Goal: Task Accomplishment & Management: Use online tool/utility

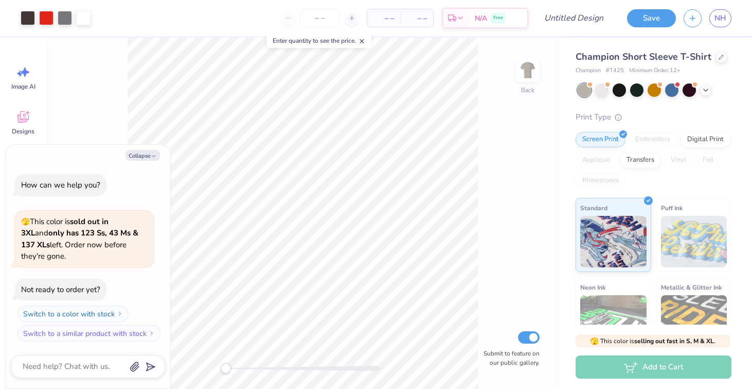
click at [147, 173] on div "Collapse How can we help you? 🫣 This color is sold out in 3XL and only has 123 …" at bounding box center [88, 266] width 165 height 243
click at [148, 161] on button "Collapse" at bounding box center [143, 155] width 34 height 11
type textarea "x"
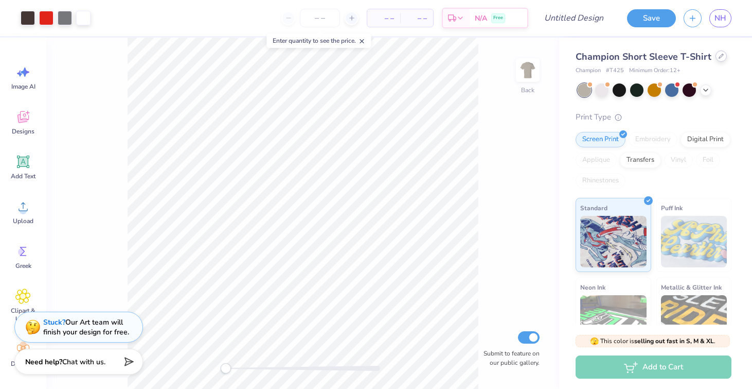
click at [719, 57] on icon at bounding box center [721, 56] width 5 height 5
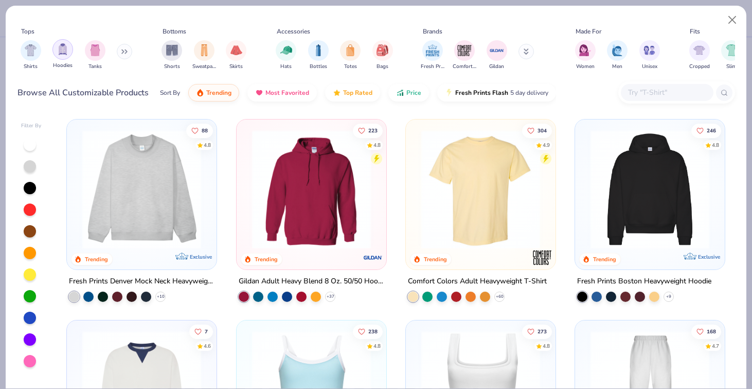
click at [62, 49] on img "filter for Hoodies" at bounding box center [62, 49] width 11 height 12
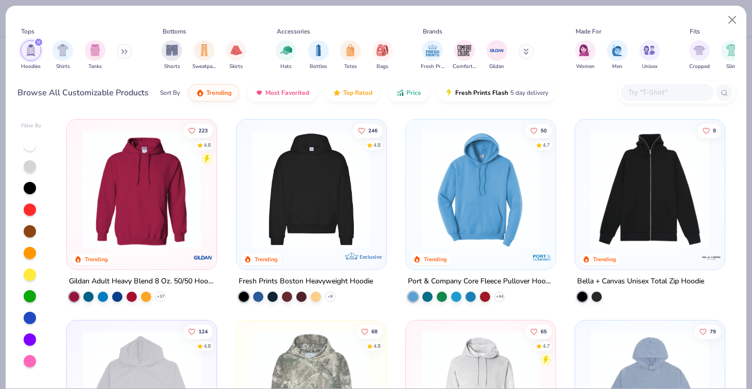
click at [90, 200] on img at bounding box center [141, 189] width 129 height 119
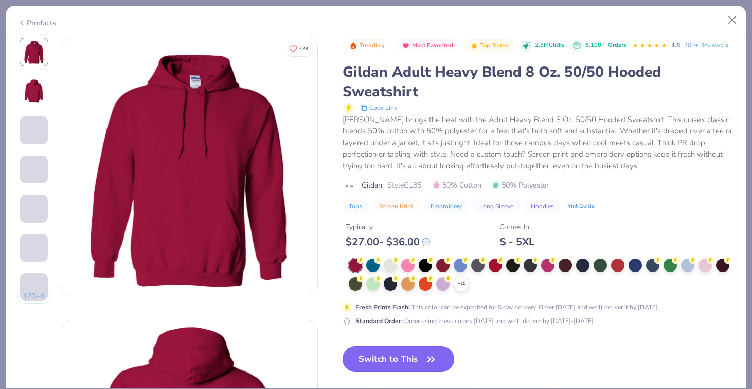
click at [413, 357] on button "Switch to This" at bounding box center [399, 359] width 112 height 26
click at [389, 268] on div at bounding box center [390, 263] width 13 height 13
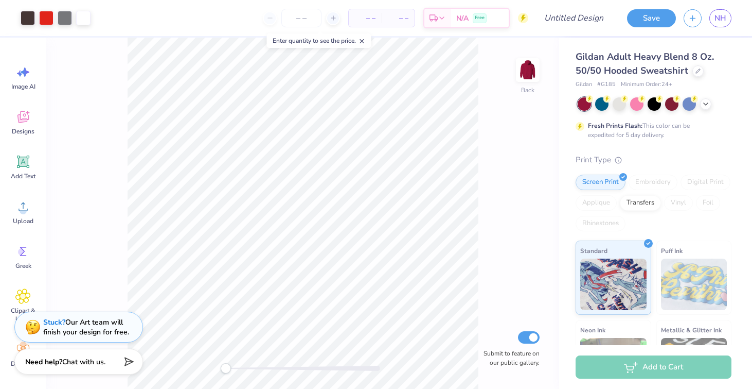
drag, startPoint x: 528, startPoint y: 68, endPoint x: 524, endPoint y: 15, distance: 53.7
click at [528, 68] on img at bounding box center [528, 70] width 21 height 21
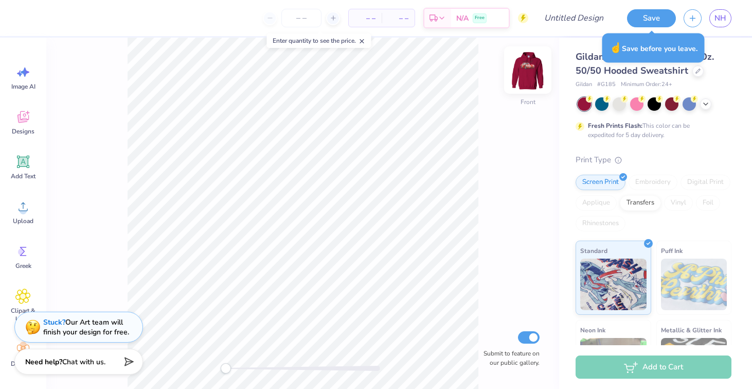
click at [532, 68] on img at bounding box center [527, 69] width 41 height 41
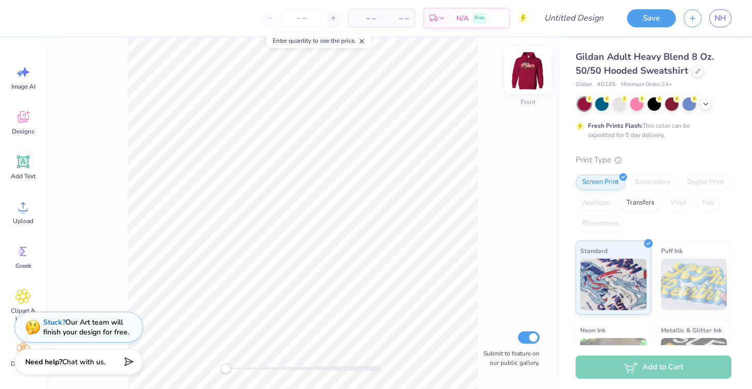
click at [524, 61] on img at bounding box center [527, 69] width 41 height 41
click at [366, 40] on icon at bounding box center [362, 41] width 7 height 7
click at [622, 101] on div at bounding box center [619, 102] width 13 height 13
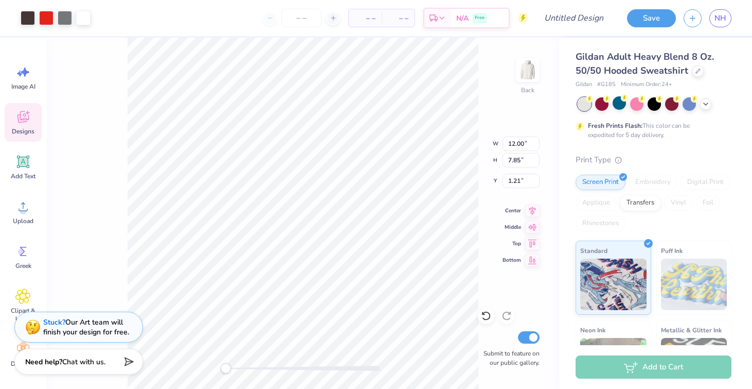
click at [528, 76] on img at bounding box center [528, 70] width 21 height 21
click at [309, 15] on input "number" at bounding box center [301, 18] width 40 height 19
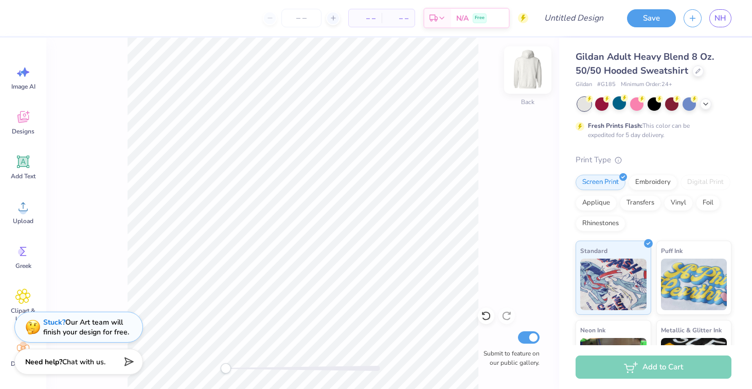
click at [528, 70] on img at bounding box center [527, 69] width 41 height 41
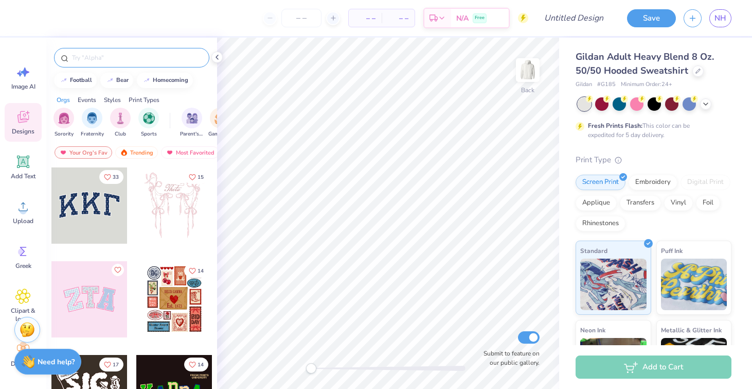
click at [83, 63] on div at bounding box center [131, 58] width 155 height 20
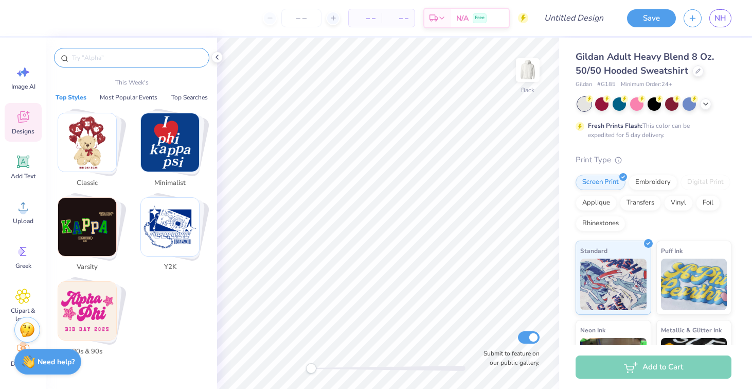
click at [83, 58] on input "text" at bounding box center [137, 57] width 132 height 10
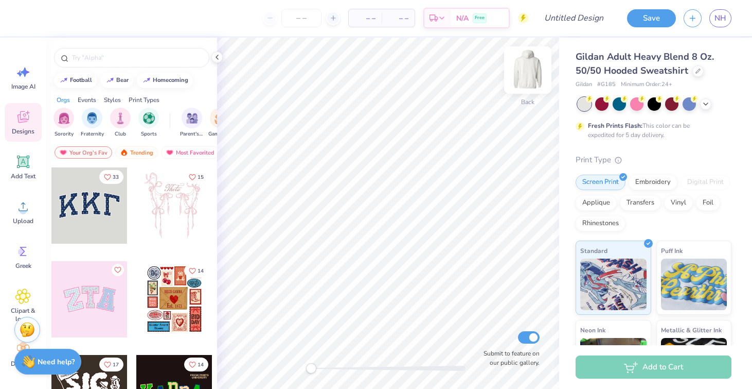
click at [531, 65] on img at bounding box center [527, 69] width 41 height 41
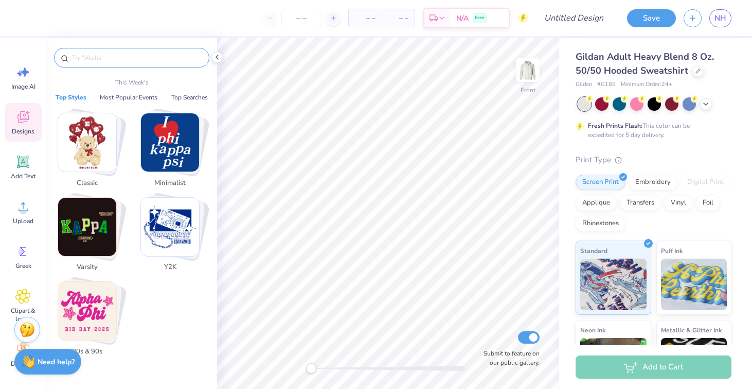
click at [98, 54] on input "text" at bounding box center [137, 57] width 132 height 10
click at [123, 59] on input "text" at bounding box center [137, 57] width 132 height 10
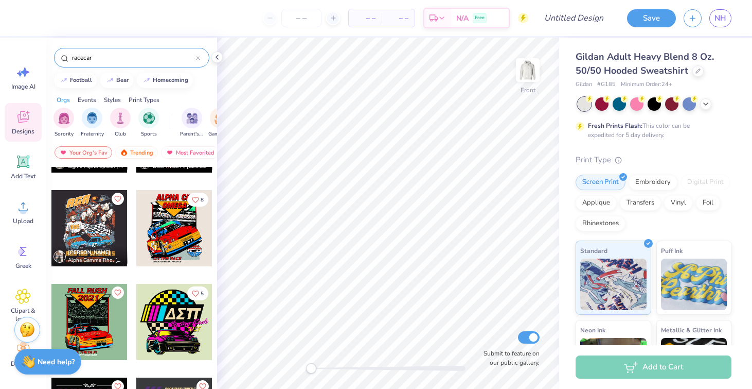
scroll to position [792, 0]
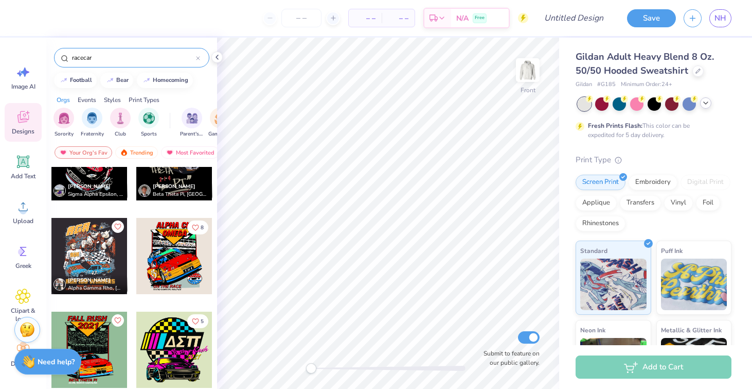
click at [704, 103] on icon at bounding box center [706, 103] width 8 height 8
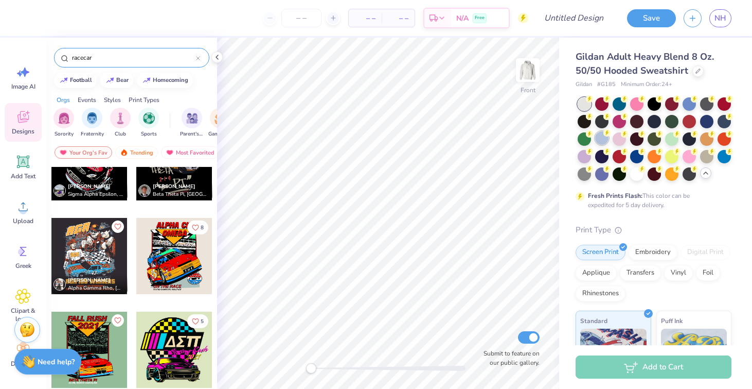
click at [599, 138] on div at bounding box center [601, 137] width 13 height 13
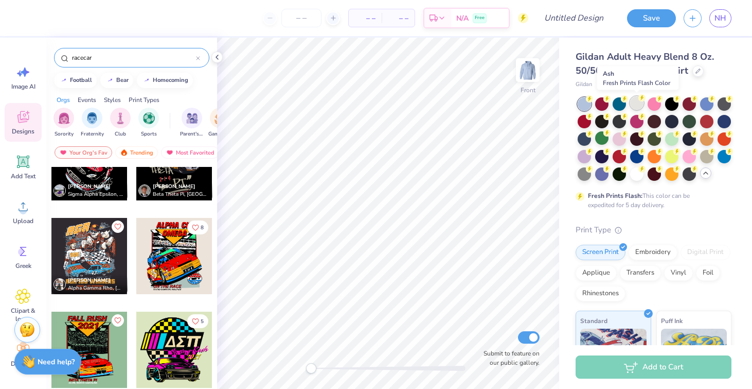
click at [639, 104] on div at bounding box center [636, 102] width 13 height 13
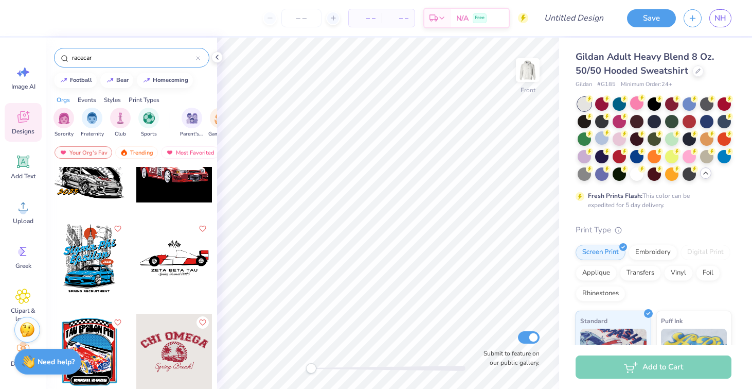
scroll to position [532, 0]
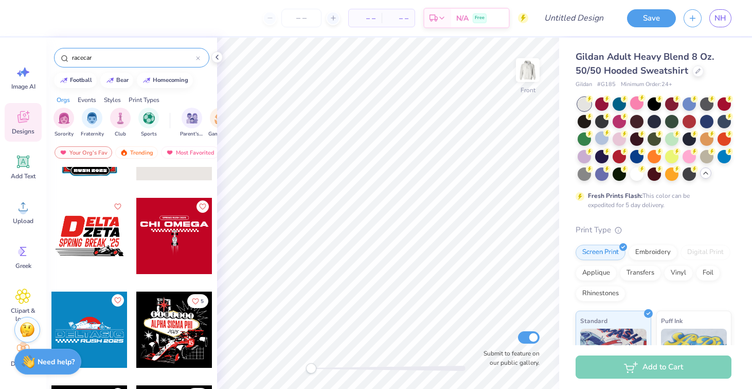
drag, startPoint x: 107, startPoint y: 56, endPoint x: 50, endPoint y: 54, distance: 56.7
click at [50, 54] on div "racecar" at bounding box center [131, 55] width 171 height 35
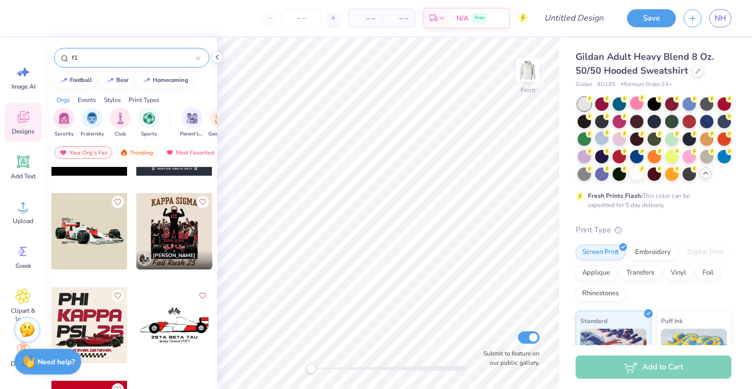
scroll to position [114, 0]
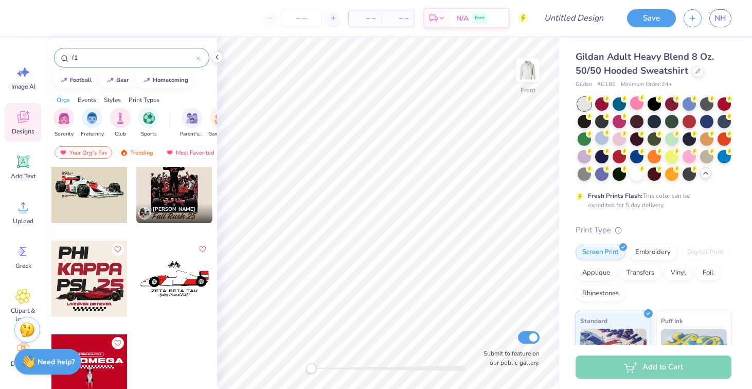
drag, startPoint x: 106, startPoint y: 56, endPoint x: 58, endPoint y: 56, distance: 48.4
click at [58, 56] on div "f1" at bounding box center [131, 58] width 155 height 20
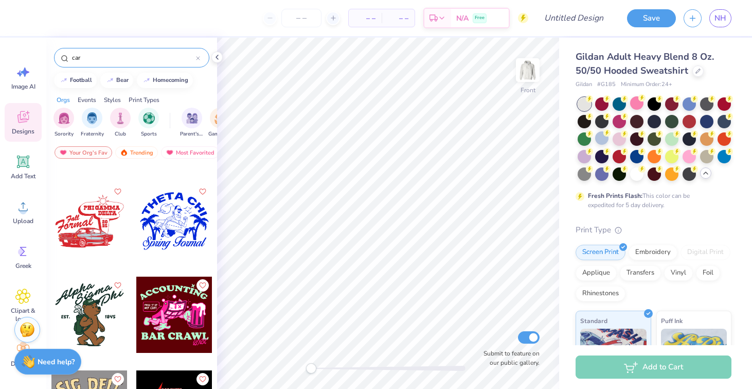
scroll to position [31, 0]
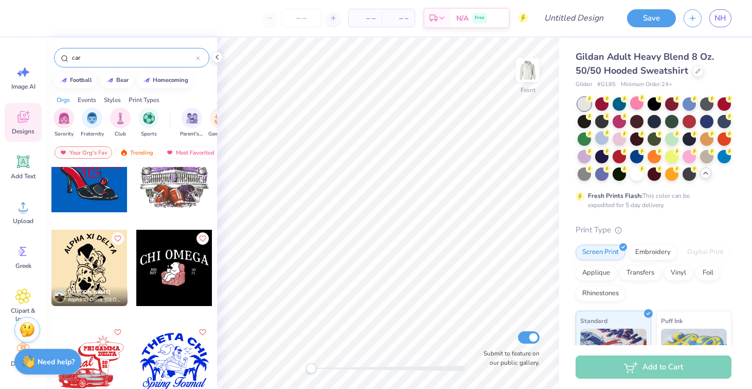
click at [94, 64] on div "car" at bounding box center [131, 58] width 155 height 20
click at [92, 60] on input "car" at bounding box center [133, 57] width 125 height 10
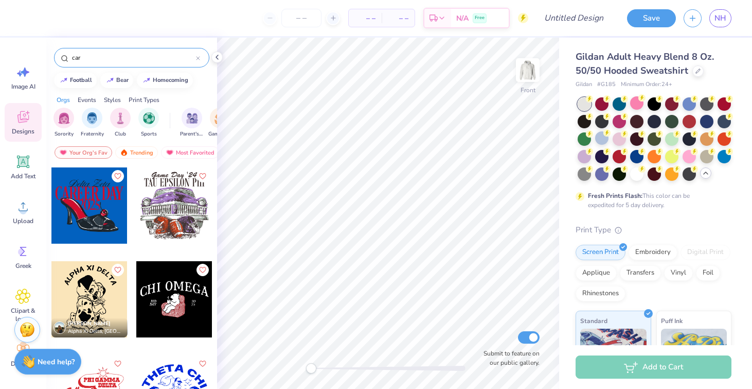
drag, startPoint x: 92, startPoint y: 60, endPoint x: 59, endPoint y: 59, distance: 32.9
click at [59, 59] on div "car" at bounding box center [131, 58] width 155 height 20
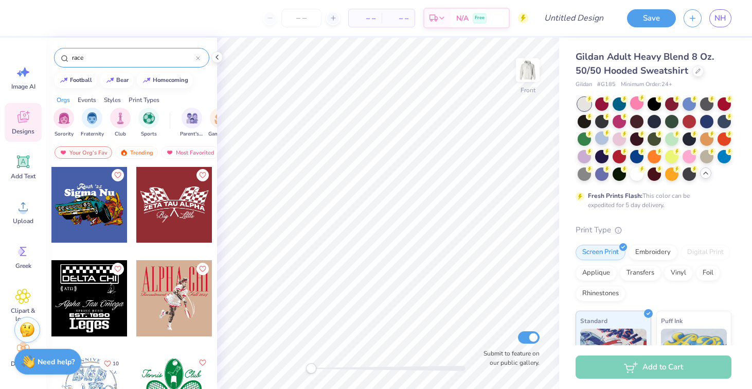
scroll to position [3032, 0]
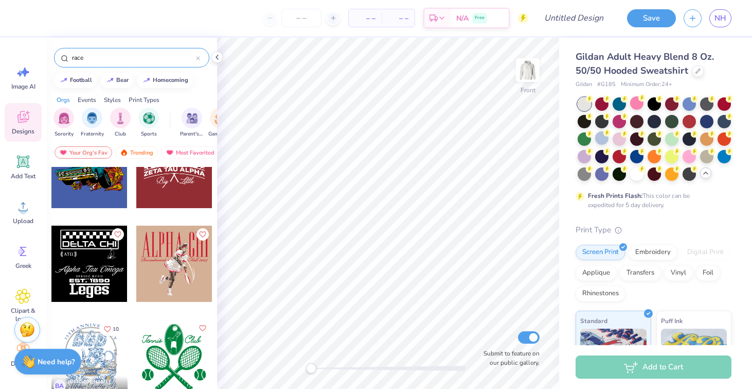
drag, startPoint x: 122, startPoint y: 55, endPoint x: 41, endPoint y: 53, distance: 81.8
click at [41, 53] on div "– – Per Item – – Total Est. Delivery N/A Free Design Title Save NH Image AI Des…" at bounding box center [376, 194] width 752 height 389
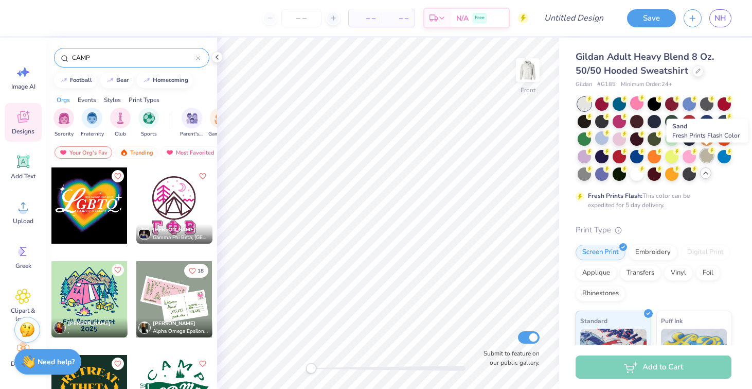
click at [708, 157] on div at bounding box center [706, 155] width 13 height 13
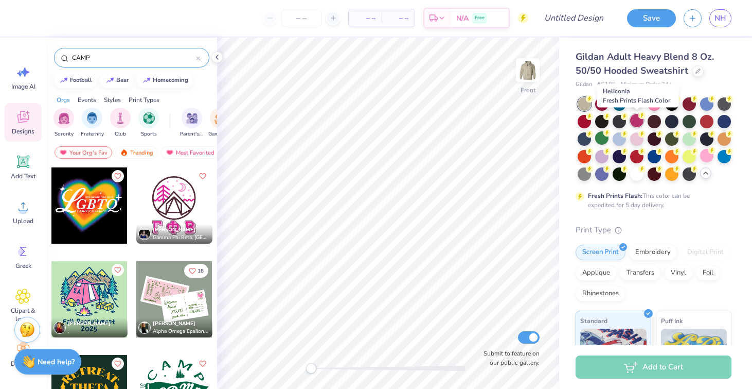
click at [637, 114] on div at bounding box center [636, 120] width 13 height 13
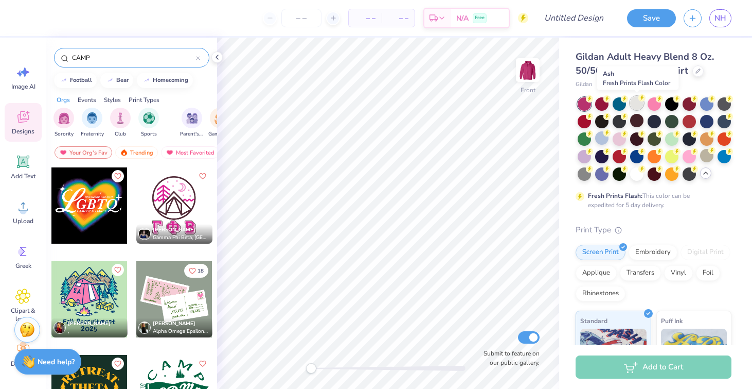
click at [637, 104] on div at bounding box center [636, 102] width 13 height 13
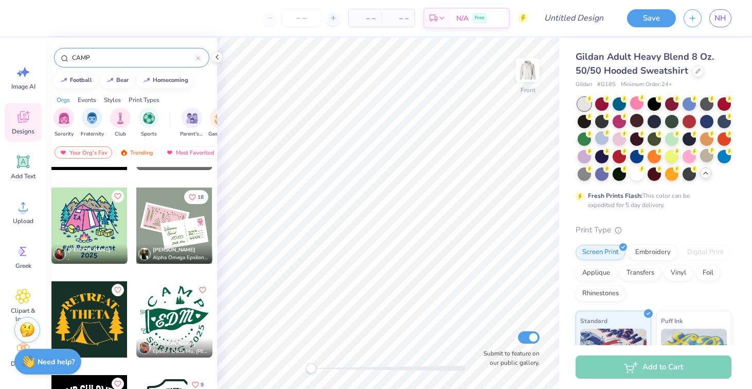
scroll to position [74, 0]
click at [123, 60] on input "CAMP" at bounding box center [133, 57] width 125 height 10
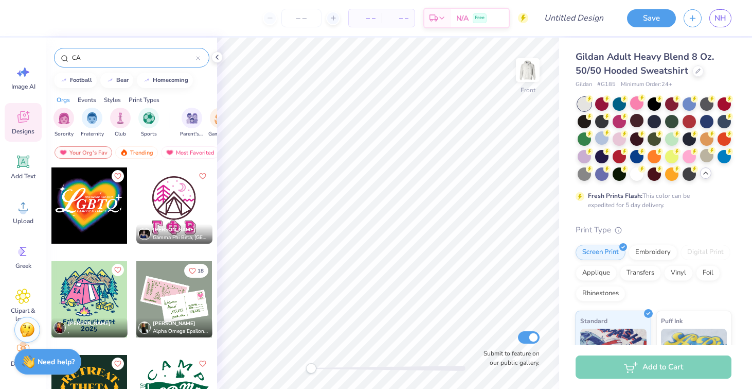
type input "C"
type input "camping"
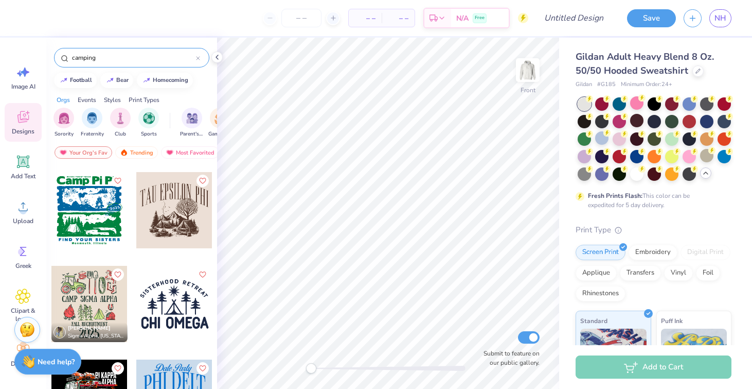
scroll to position [550, 0]
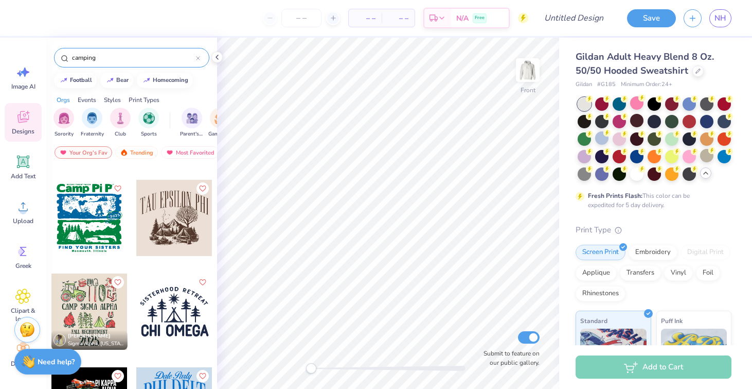
click at [177, 221] on div at bounding box center [174, 218] width 76 height 76
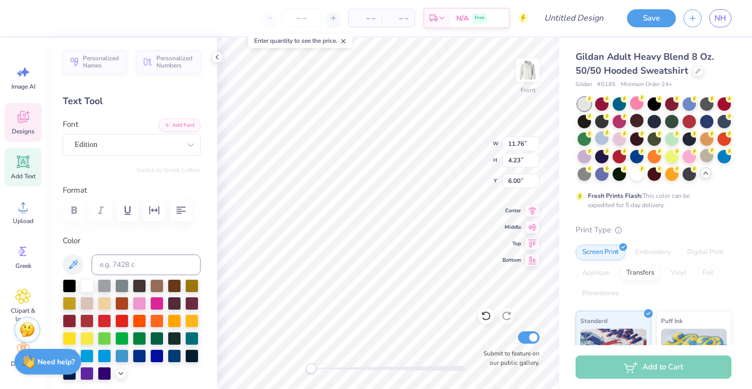
scroll to position [0, 0]
type textarea "phi sigma pi"
type input "8.57"
type input "6.89"
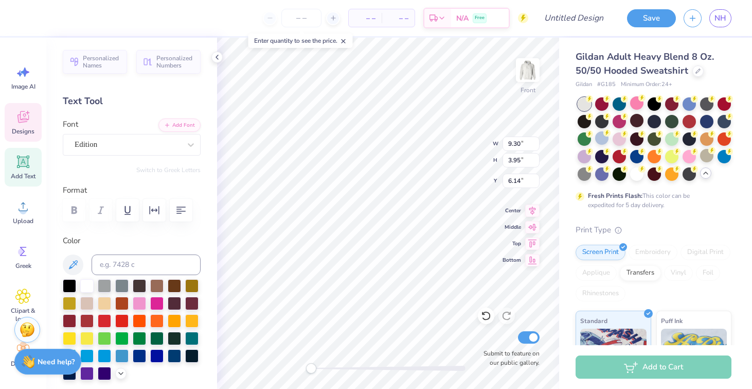
type input "9.11"
click at [27, 176] on span "Add Text" at bounding box center [23, 176] width 25 height 8
click at [162, 151] on div "Super Dream" at bounding box center [128, 144] width 108 height 16
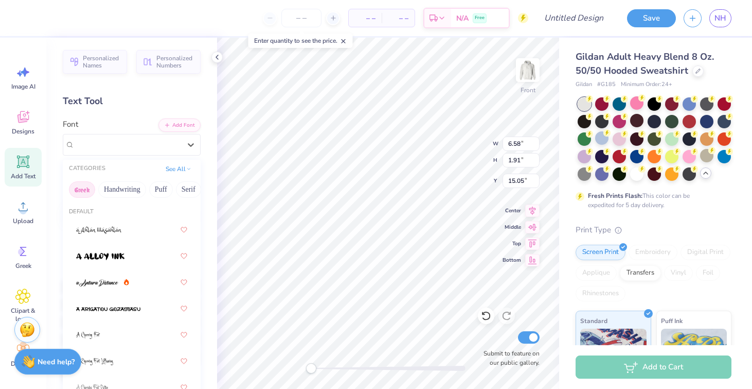
click at [86, 188] on button "Greek" at bounding box center [82, 189] width 26 height 16
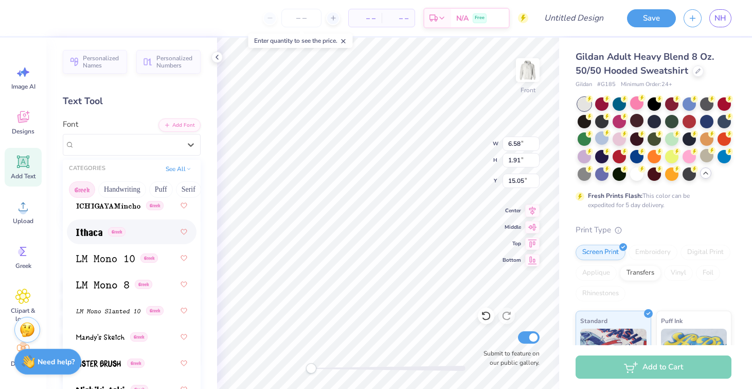
scroll to position [680, 0]
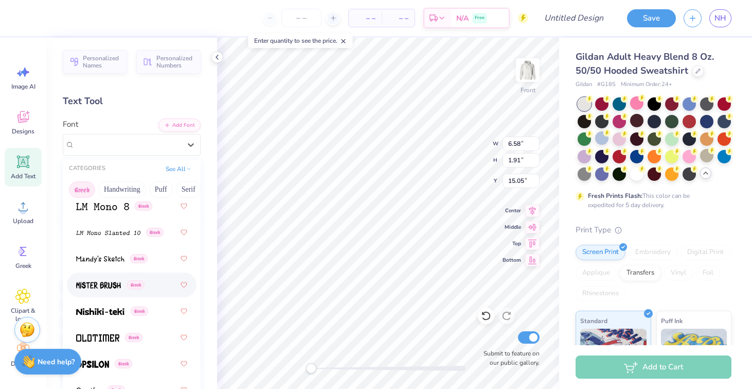
click at [111, 280] on span at bounding box center [98, 284] width 45 height 11
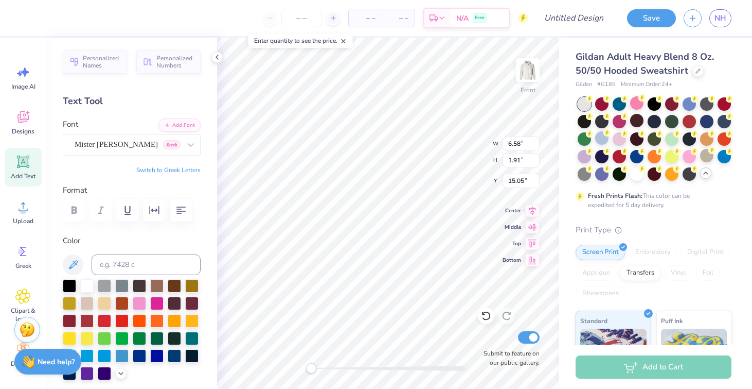
scroll to position [0, 1]
type textarea "delta chi"
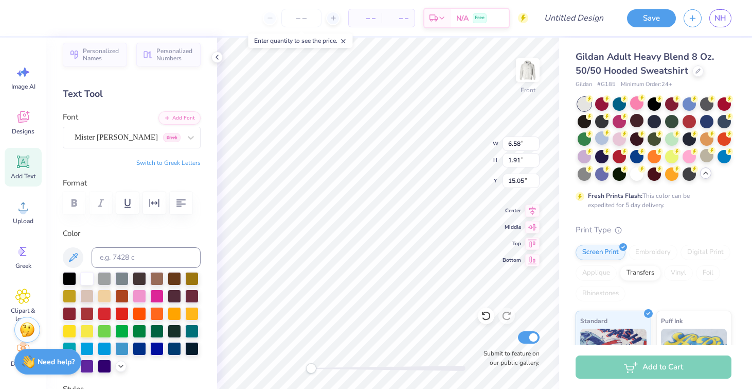
scroll to position [12, 0]
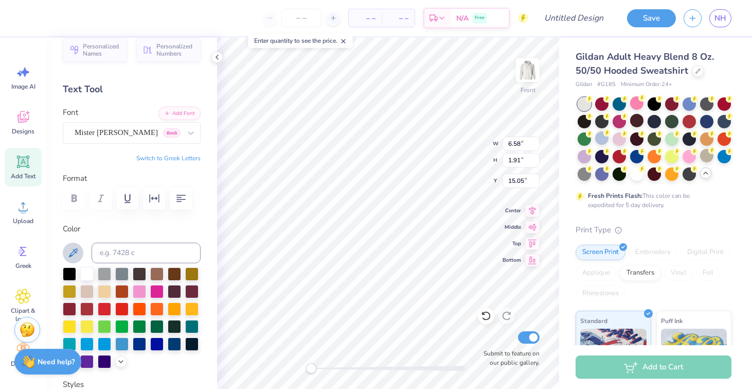
click at [70, 255] on icon at bounding box center [73, 252] width 9 height 9
type input "9.30"
type input "3.95"
type input "6.52"
type input "5.98"
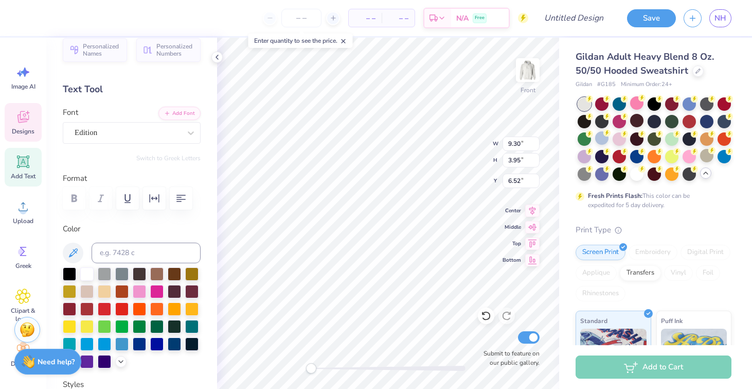
type input "1.26"
type input "16.53"
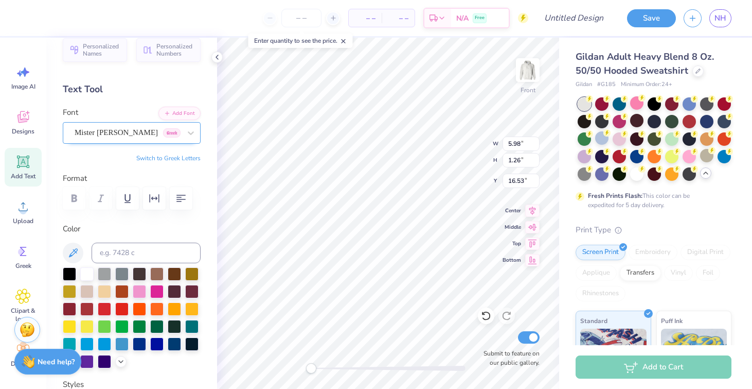
click at [153, 130] on div "Mister Brush Greek" at bounding box center [128, 133] width 108 height 16
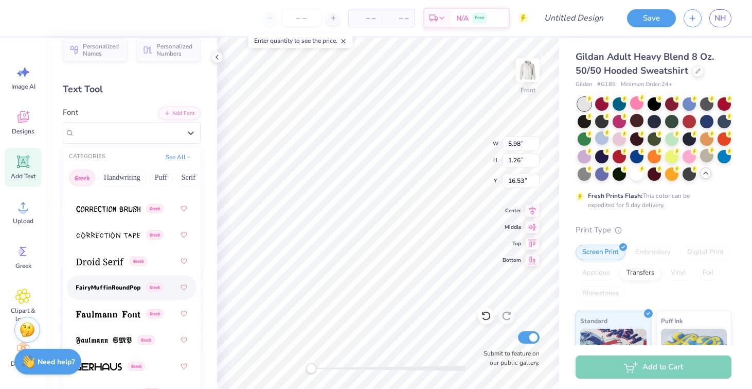
scroll to position [403, 0]
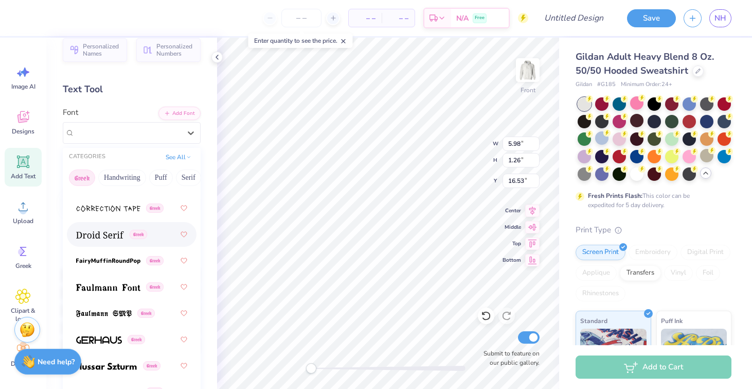
click at [109, 235] on img at bounding box center [100, 234] width 48 height 7
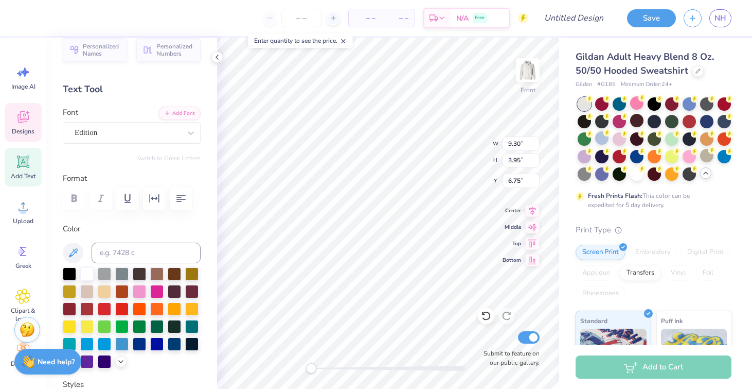
type input "6.18"
type input "1.19"
type input "17.08"
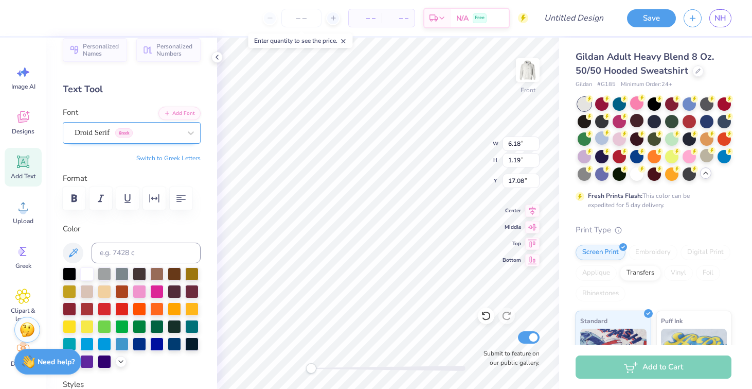
click at [97, 137] on div "Droid Serif Greek" at bounding box center [128, 133] width 108 height 16
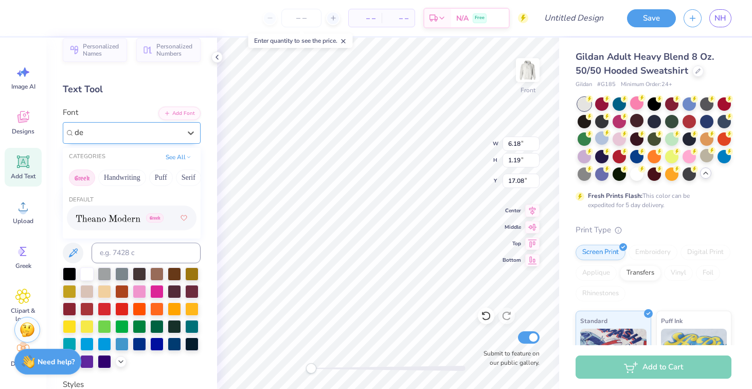
type input "d"
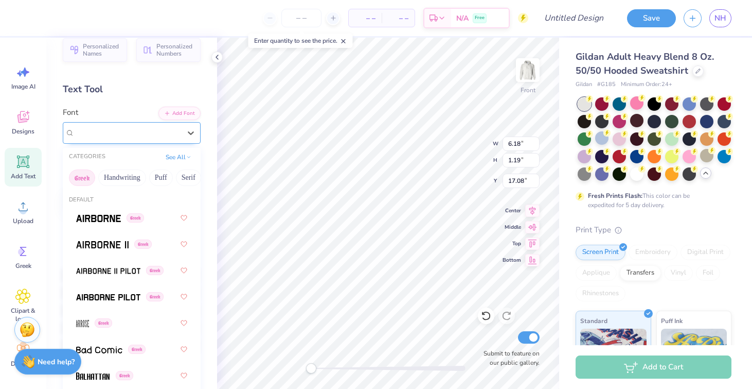
type input "d"
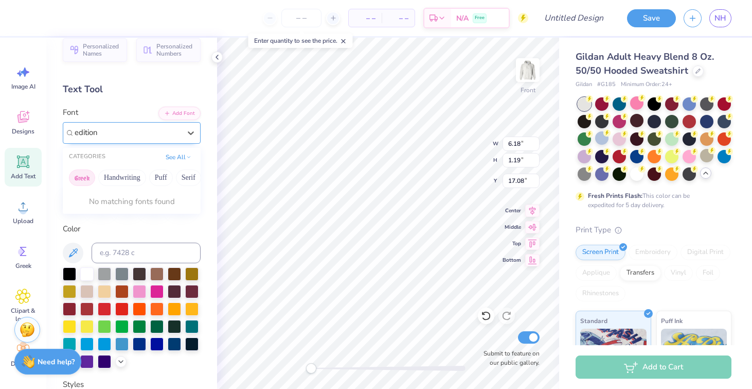
type input "edition"
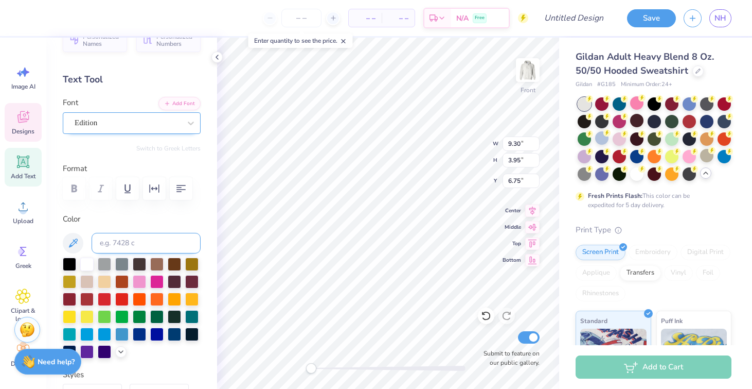
scroll to position [0, 1]
type textarea "delta chi"
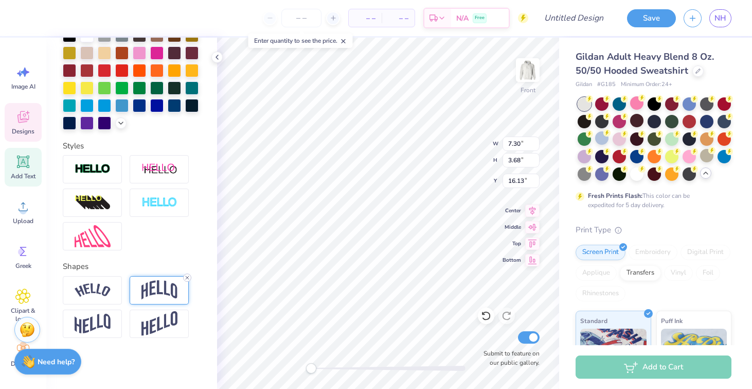
click at [187, 277] on line at bounding box center [187, 277] width 3 height 3
type input "9.30"
type input "3.95"
type input "6.75"
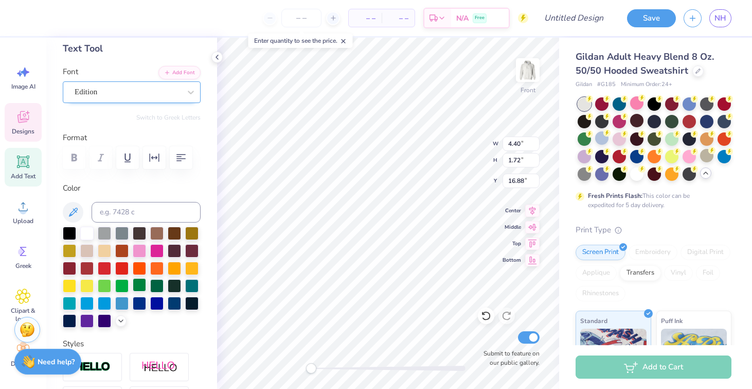
scroll to position [0, 0]
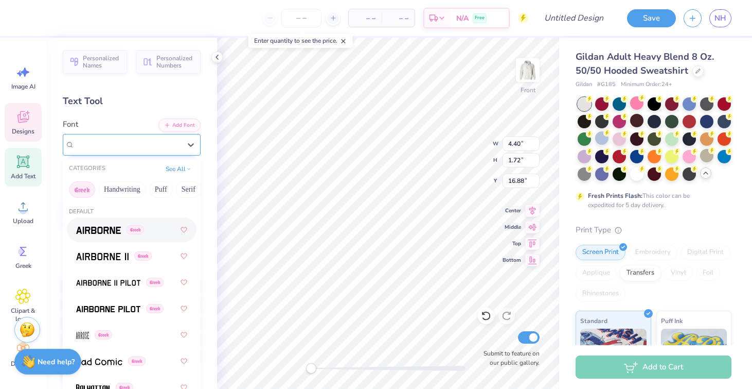
click at [154, 143] on div "Edition" at bounding box center [128, 144] width 108 height 16
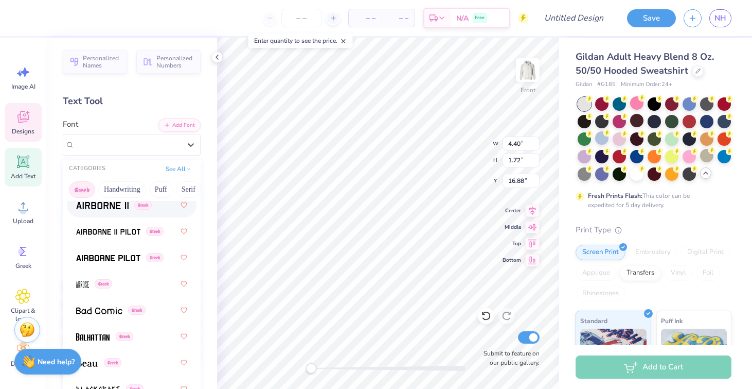
scroll to position [62, 0]
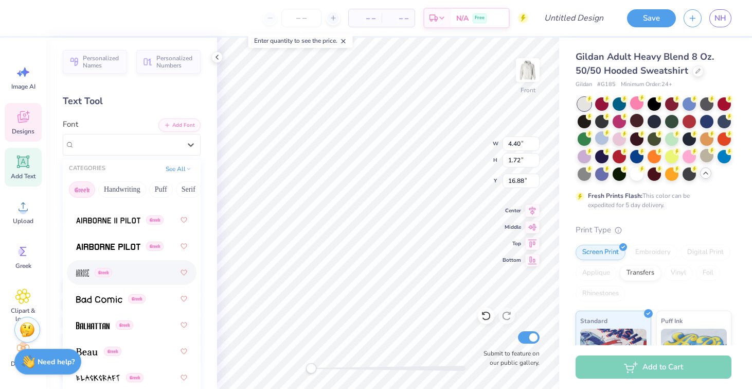
click at [139, 274] on div "Greek" at bounding box center [131, 272] width 111 height 19
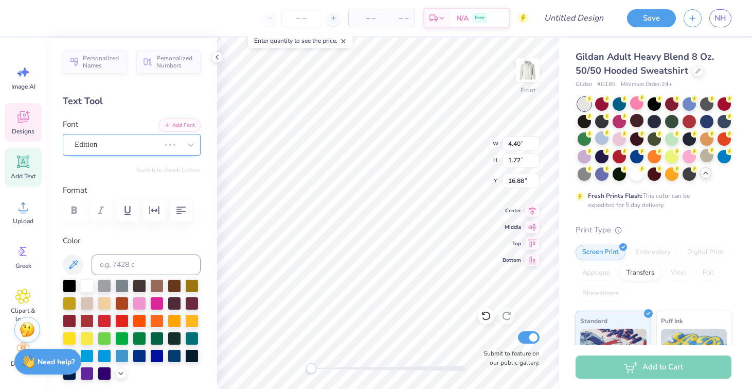
click at [143, 140] on div "Edition" at bounding box center [117, 144] width 87 height 16
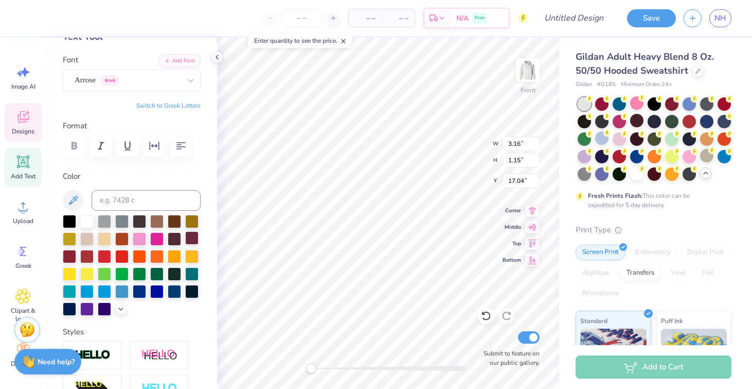
scroll to position [250, 0]
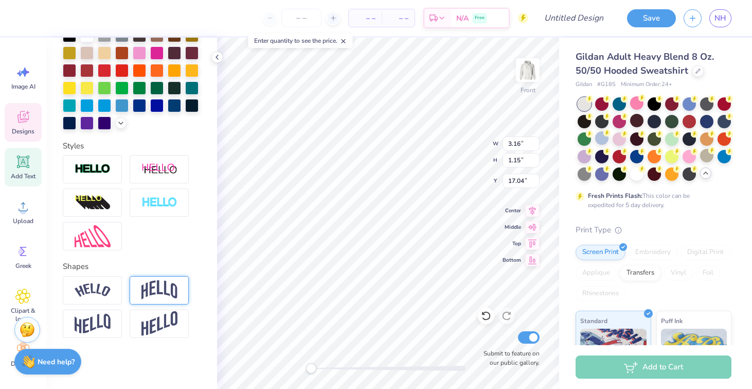
click at [151, 295] on img at bounding box center [160, 290] width 36 height 20
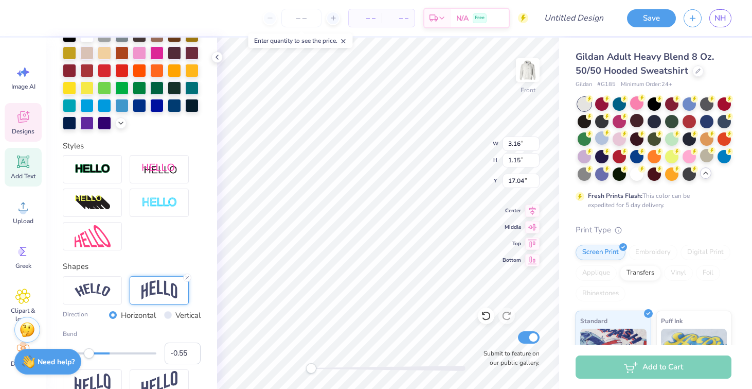
type input "-0.56"
drag, startPoint x: 135, startPoint y: 352, endPoint x: 83, endPoint y: 351, distance: 52.0
click at [83, 351] on div "Accessibility label" at bounding box center [83, 353] width 10 height 10
type input "-0.16"
drag, startPoint x: 89, startPoint y: 350, endPoint x: 103, endPoint y: 350, distance: 14.9
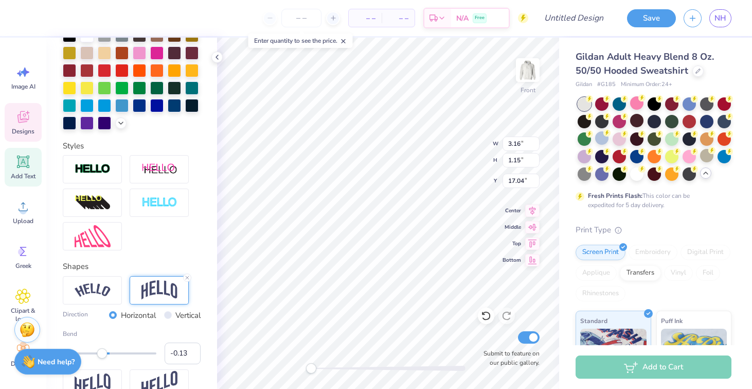
click at [103, 350] on div at bounding box center [110, 353] width 94 height 10
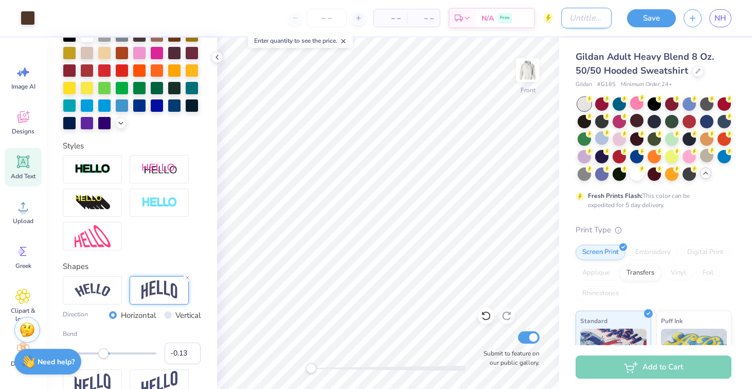
click at [578, 23] on input "Design Title" at bounding box center [586, 18] width 50 height 21
type input "Option 3"
click at [327, 17] on input "number" at bounding box center [327, 18] width 40 height 19
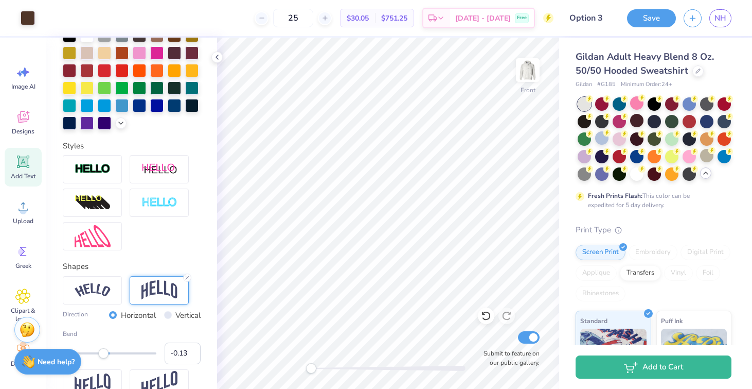
type input "25"
click at [536, 70] on img at bounding box center [527, 69] width 41 height 41
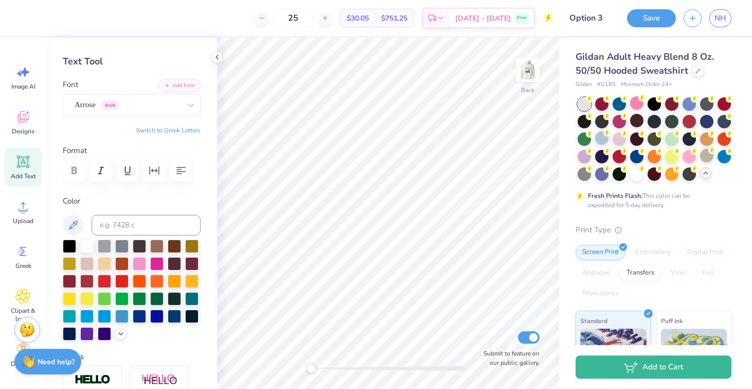
scroll to position [0, 0]
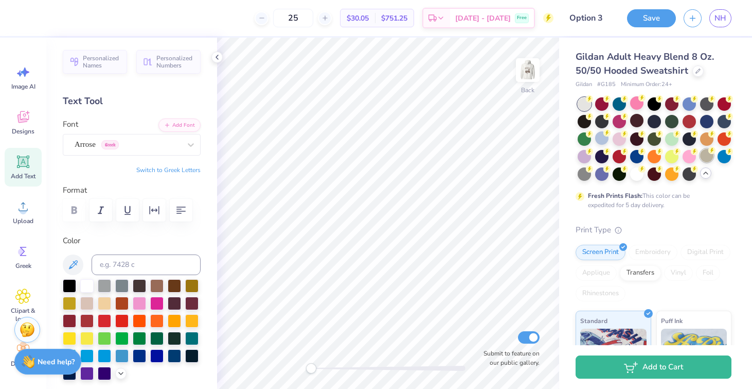
click at [708, 156] on div at bounding box center [706, 155] width 13 height 13
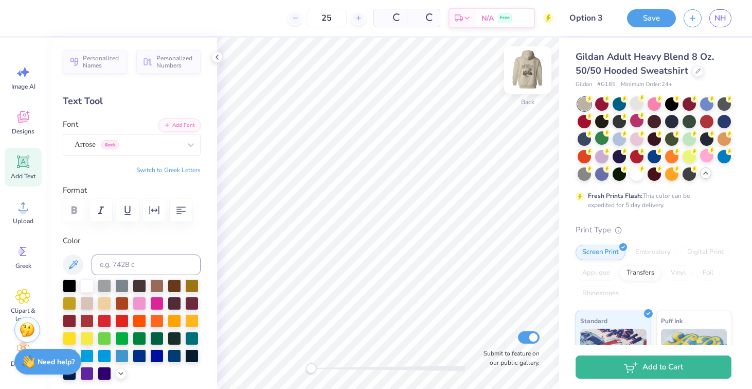
click at [524, 70] on img at bounding box center [527, 69] width 41 height 41
click at [709, 172] on icon at bounding box center [706, 173] width 8 height 8
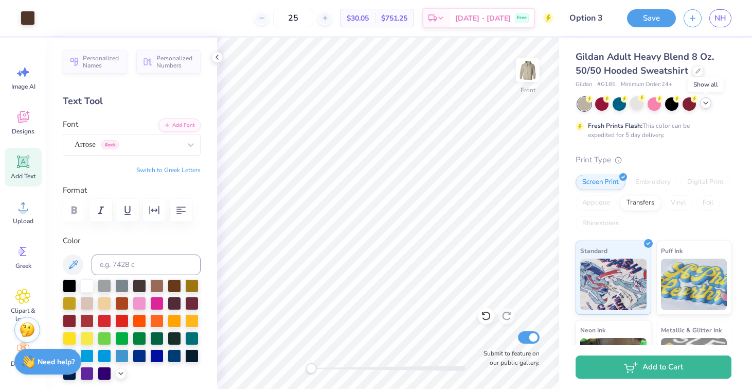
click at [710, 104] on icon at bounding box center [706, 103] width 8 height 8
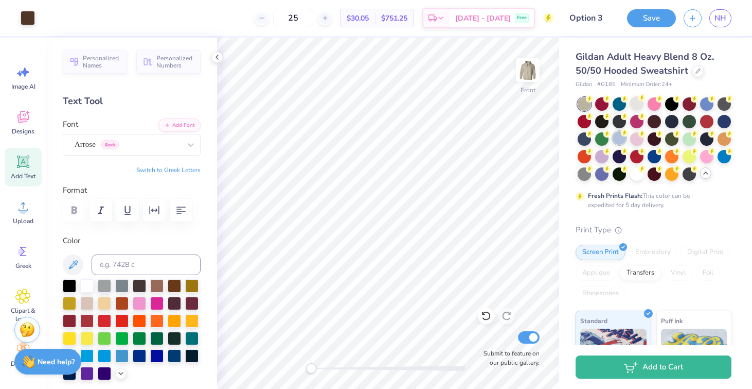
click at [623, 137] on div at bounding box center [619, 137] width 13 height 13
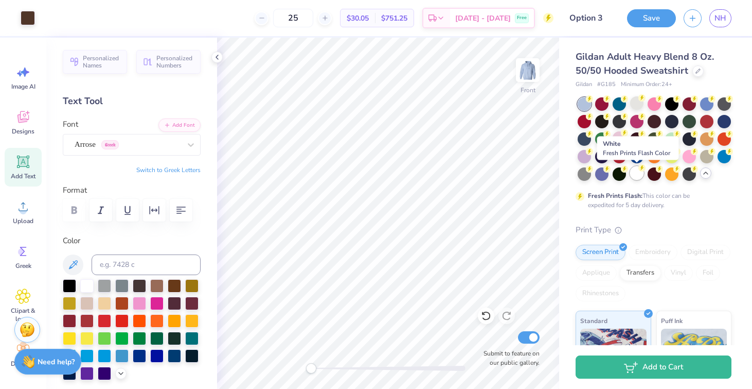
click at [634, 177] on div at bounding box center [636, 172] width 13 height 13
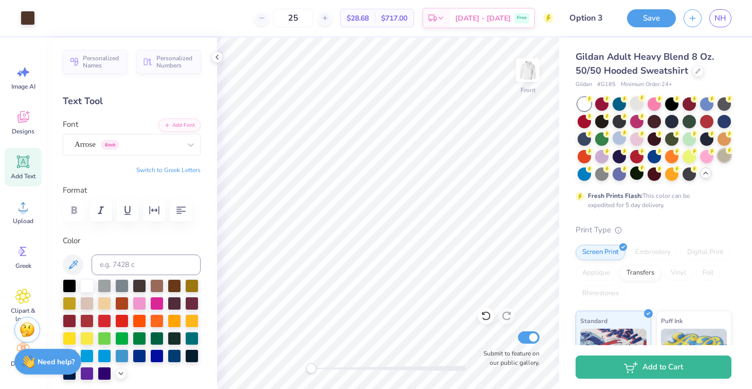
click at [726, 158] on div at bounding box center [724, 155] width 13 height 13
click at [631, 102] on div at bounding box center [636, 102] width 13 height 13
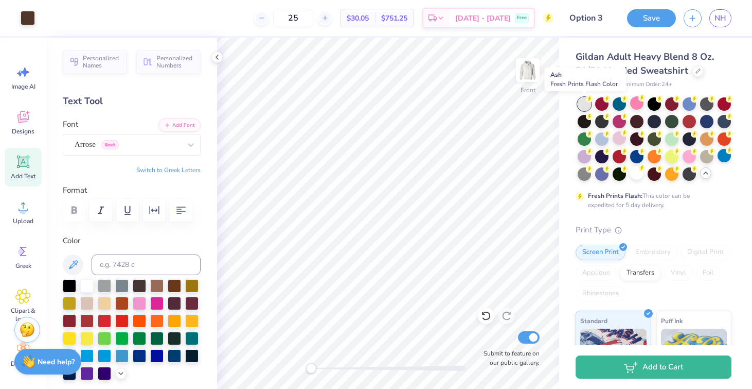
click at [588, 104] on div at bounding box center [584, 103] width 13 height 13
click at [638, 22] on button "Save" at bounding box center [651, 17] width 49 height 18
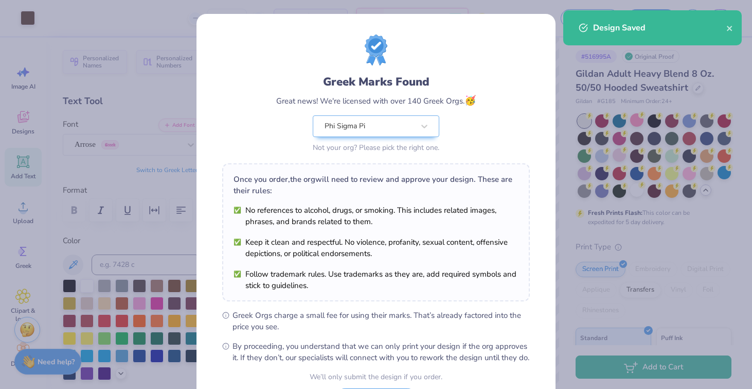
scroll to position [93, 0]
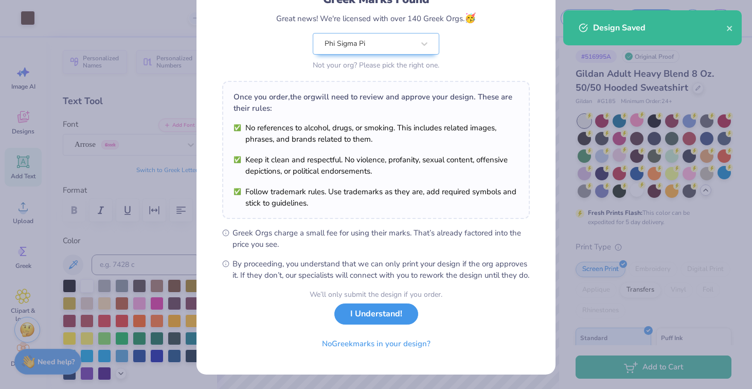
click at [363, 320] on button "I Understand!" at bounding box center [376, 313] width 84 height 21
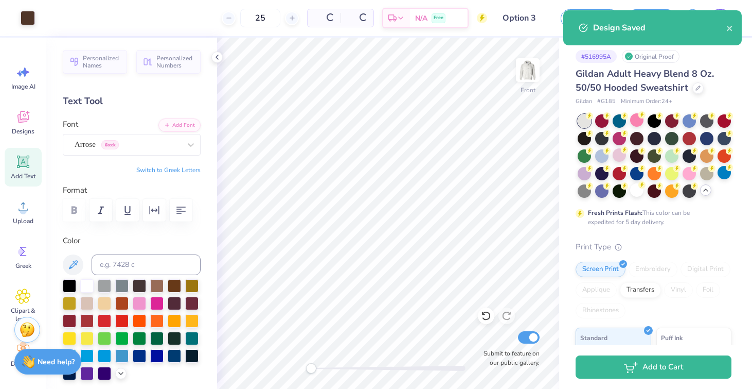
scroll to position [0, 0]
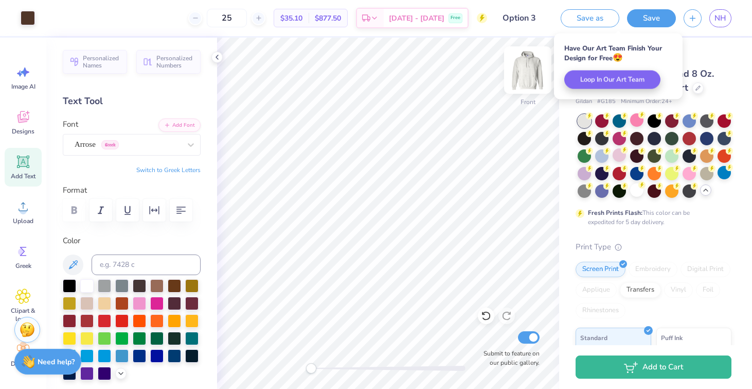
click at [530, 64] on img at bounding box center [527, 69] width 41 height 41
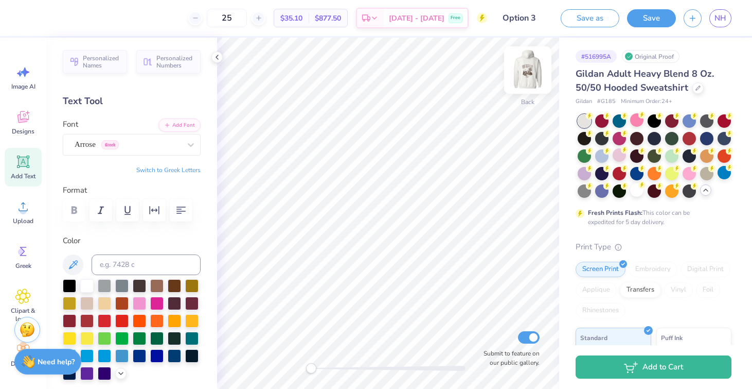
click at [530, 66] on img at bounding box center [527, 69] width 41 height 41
click at [528, 63] on img at bounding box center [527, 69] width 41 height 41
click at [536, 63] on img at bounding box center [527, 69] width 41 height 41
click at [603, 151] on div at bounding box center [601, 154] width 13 height 13
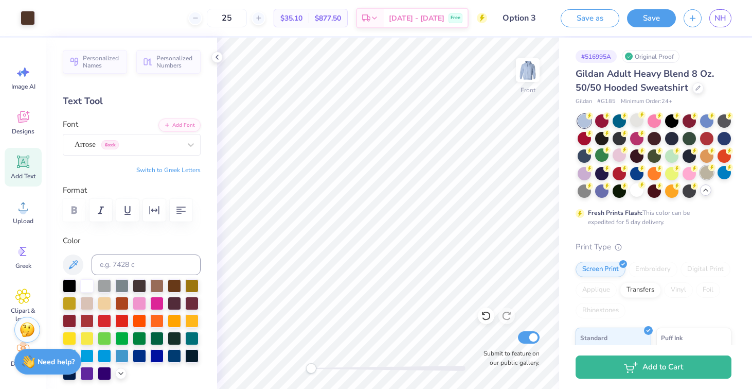
click at [708, 173] on div at bounding box center [706, 172] width 13 height 13
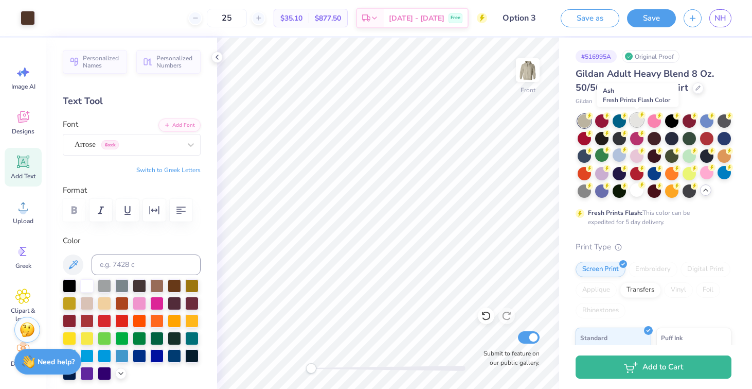
click at [635, 119] on div at bounding box center [636, 119] width 13 height 13
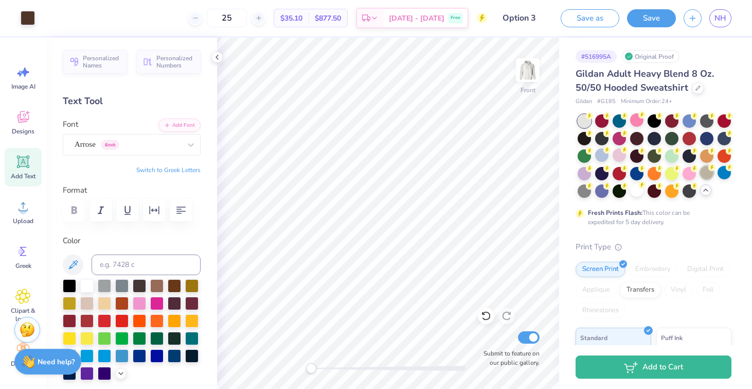
click at [708, 174] on div at bounding box center [706, 172] width 13 height 13
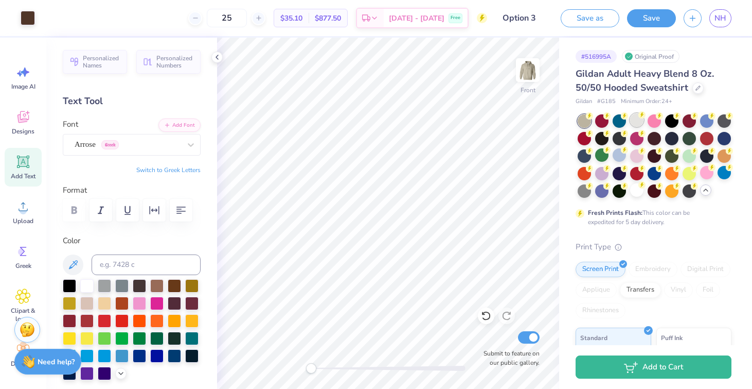
click at [635, 121] on div at bounding box center [636, 119] width 13 height 13
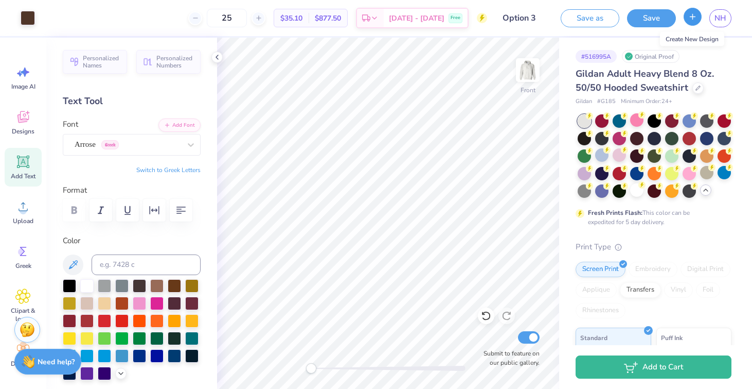
click at [697, 16] on icon "button" at bounding box center [692, 16] width 9 height 9
click at [638, 16] on button "Save" at bounding box center [651, 17] width 49 height 18
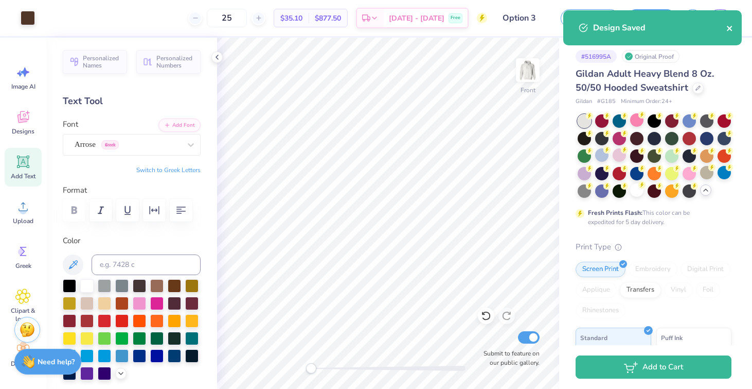
click at [729, 28] on icon "close" at bounding box center [729, 28] width 5 height 5
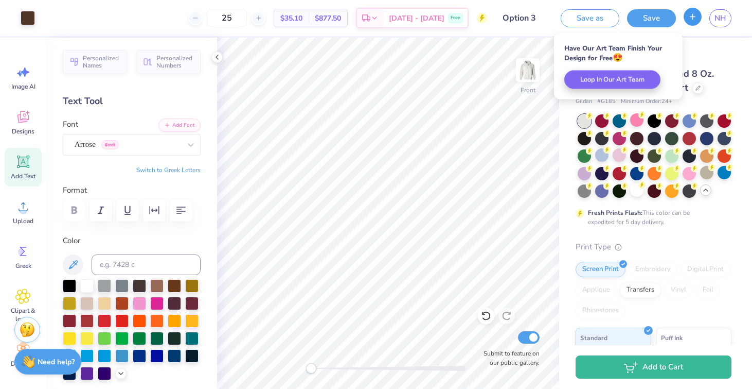
click at [691, 15] on icon "button" at bounding box center [692, 16] width 9 height 9
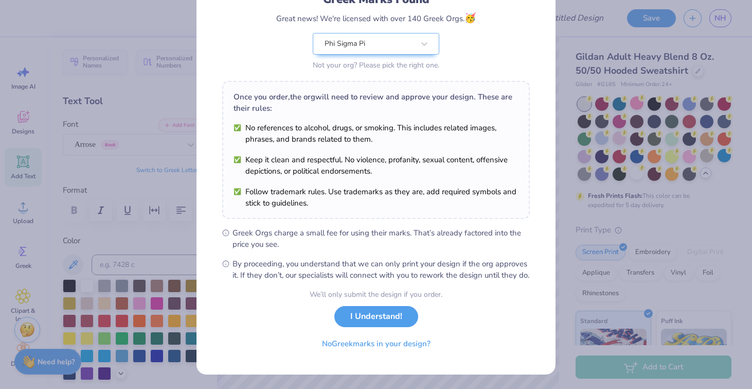
scroll to position [74, 0]
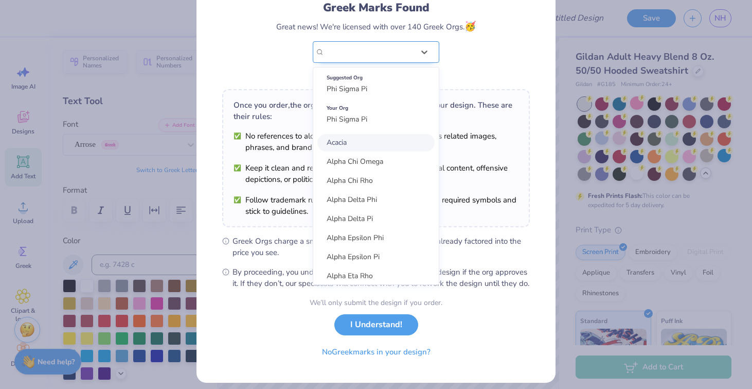
click at [409, 58] on div "Greek Marks Found Great news! We're licensed with over 140 Greek Orgs. 🥳 option…" at bounding box center [376, 20] width 308 height 120
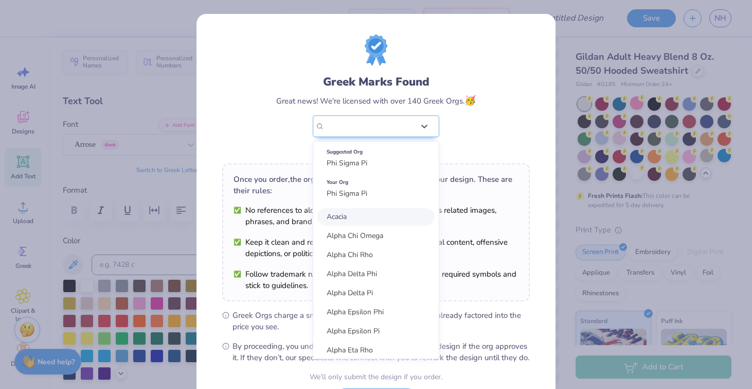
click at [470, 120] on div "Greek Marks Found Great news! We're licensed with over 140 Greek Orgs. 🥳 option…" at bounding box center [376, 114] width 200 height 81
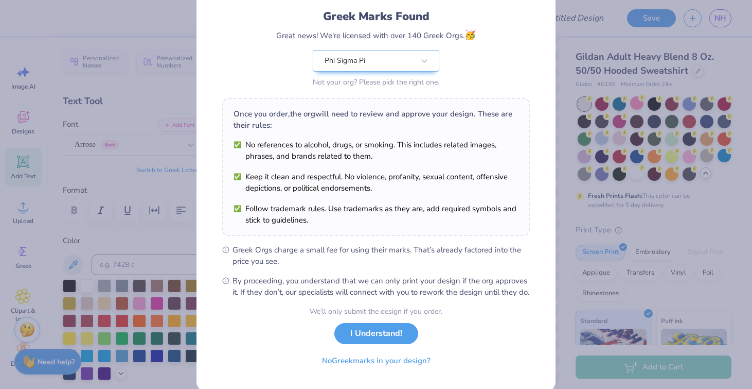
scroll to position [93, 0]
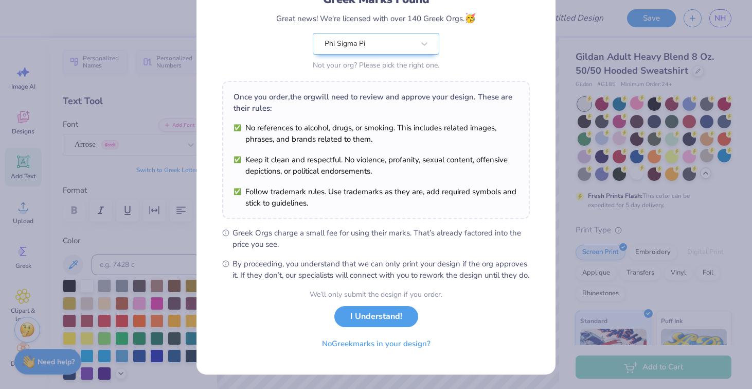
drag, startPoint x: 391, startPoint y: 316, endPoint x: 407, endPoint y: 233, distance: 85.0
click at [407, 233] on form "Greek Marks Found Great news! We're licensed with over 140 Greek Orgs. 🥳 Phi Si…" at bounding box center [376, 152] width 308 height 401
click at [358, 314] on button "I Understand!" at bounding box center [376, 313] width 84 height 21
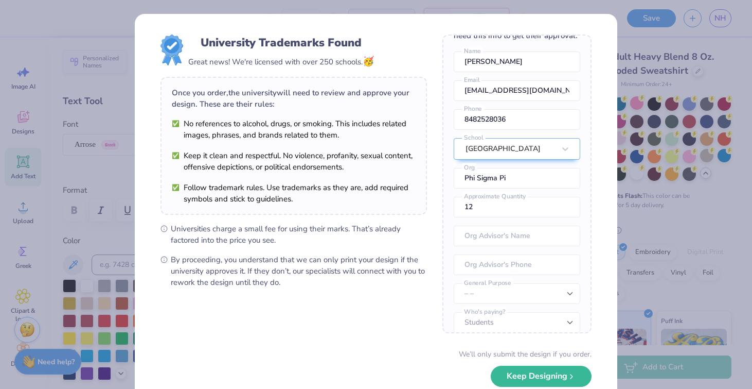
scroll to position [38, 0]
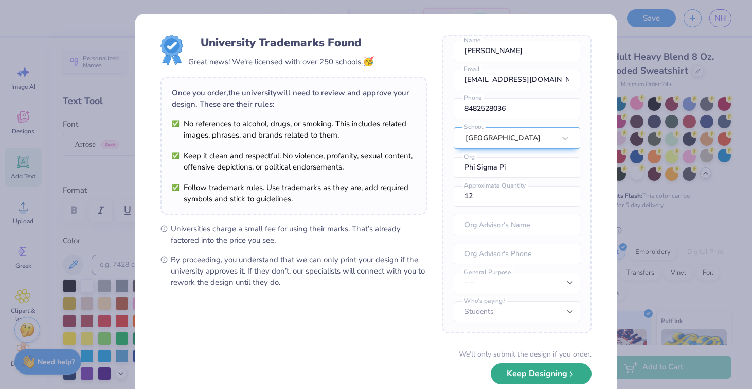
click at [520, 369] on button "Keep Designing" at bounding box center [541, 373] width 101 height 21
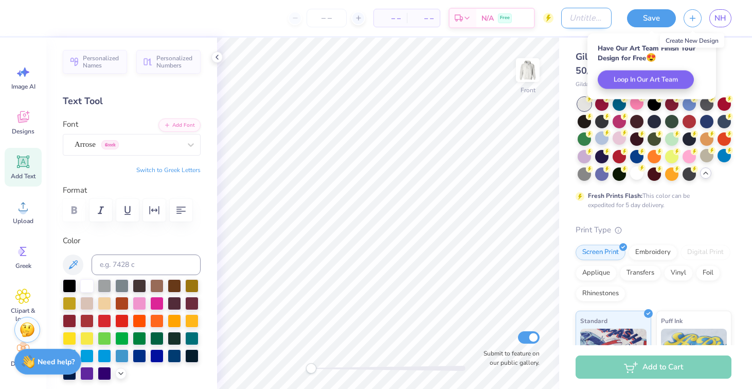
click at [561, 12] on input "Design Title" at bounding box center [586, 18] width 50 height 21
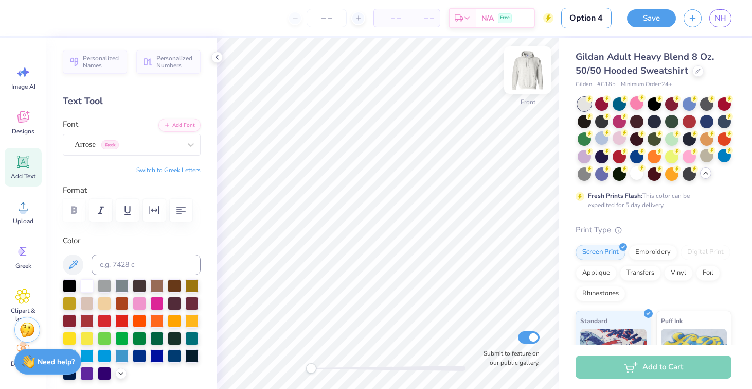
type input "Option 4"
click at [29, 126] on div "Designs" at bounding box center [23, 122] width 37 height 39
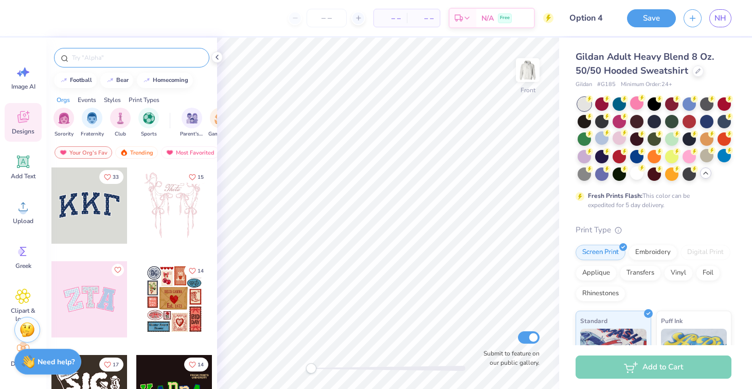
click at [98, 55] on input "text" at bounding box center [137, 57] width 132 height 10
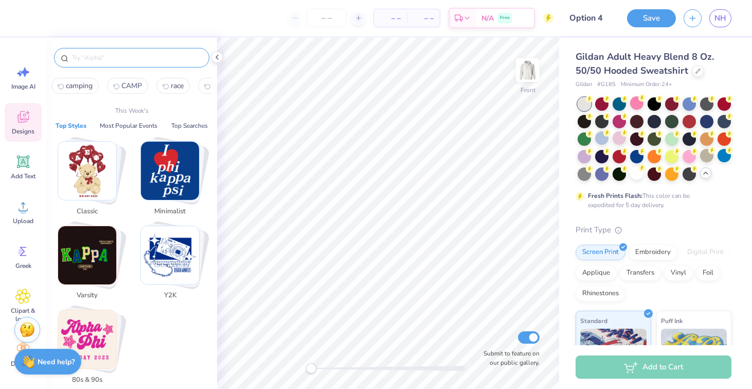
type input "c"
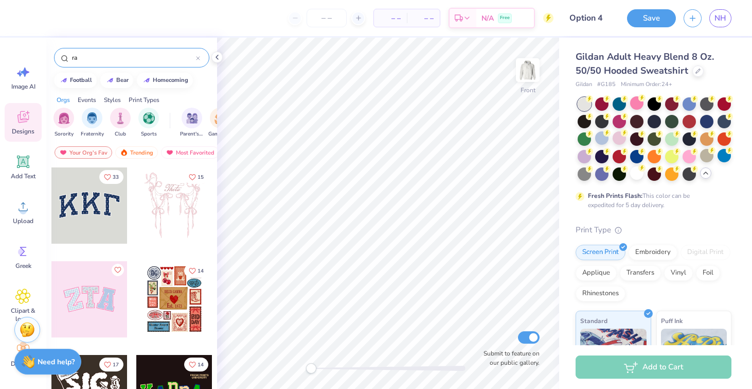
type input "r"
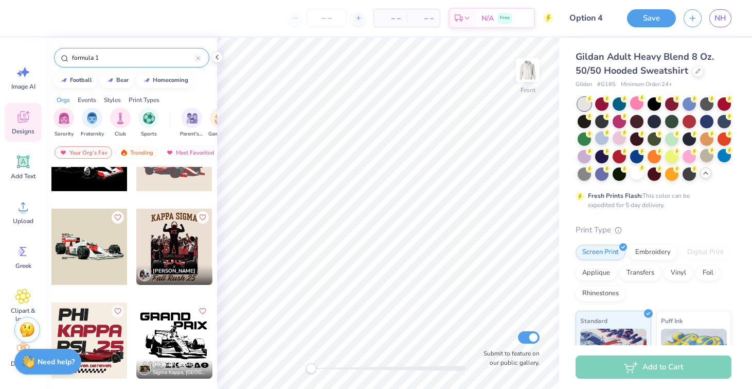
scroll to position [0, 0]
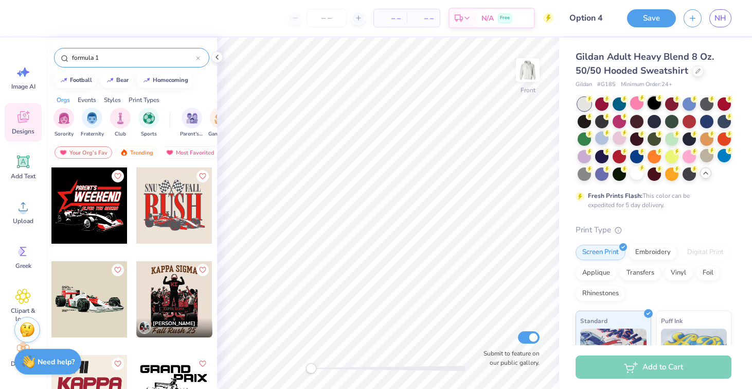
click at [654, 100] on div at bounding box center [654, 102] width 13 height 13
click at [634, 104] on div at bounding box center [636, 102] width 13 height 13
drag, startPoint x: 119, startPoint y: 61, endPoint x: 40, endPoint y: 56, distance: 79.9
click at [40, 56] on div "– – Per Item – – Total Est. Delivery N/A Free Design Title Option 4 Save NH Ima…" at bounding box center [376, 194] width 752 height 389
type input "race car"
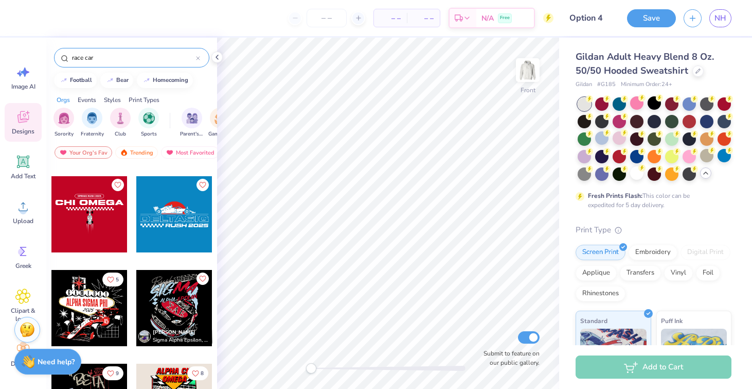
scroll to position [145, 0]
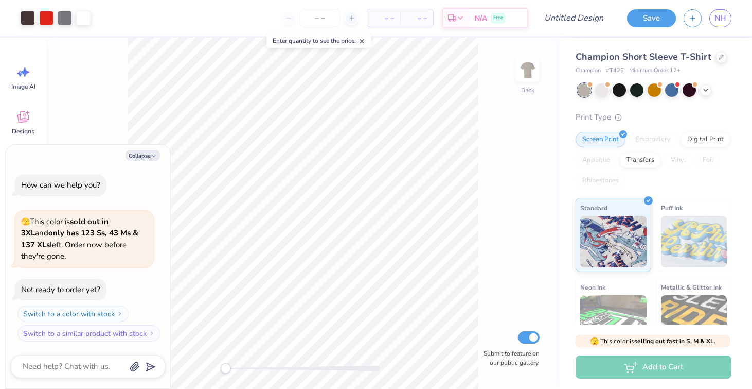
type textarea "x"
